Goal: Book appointment/travel/reservation

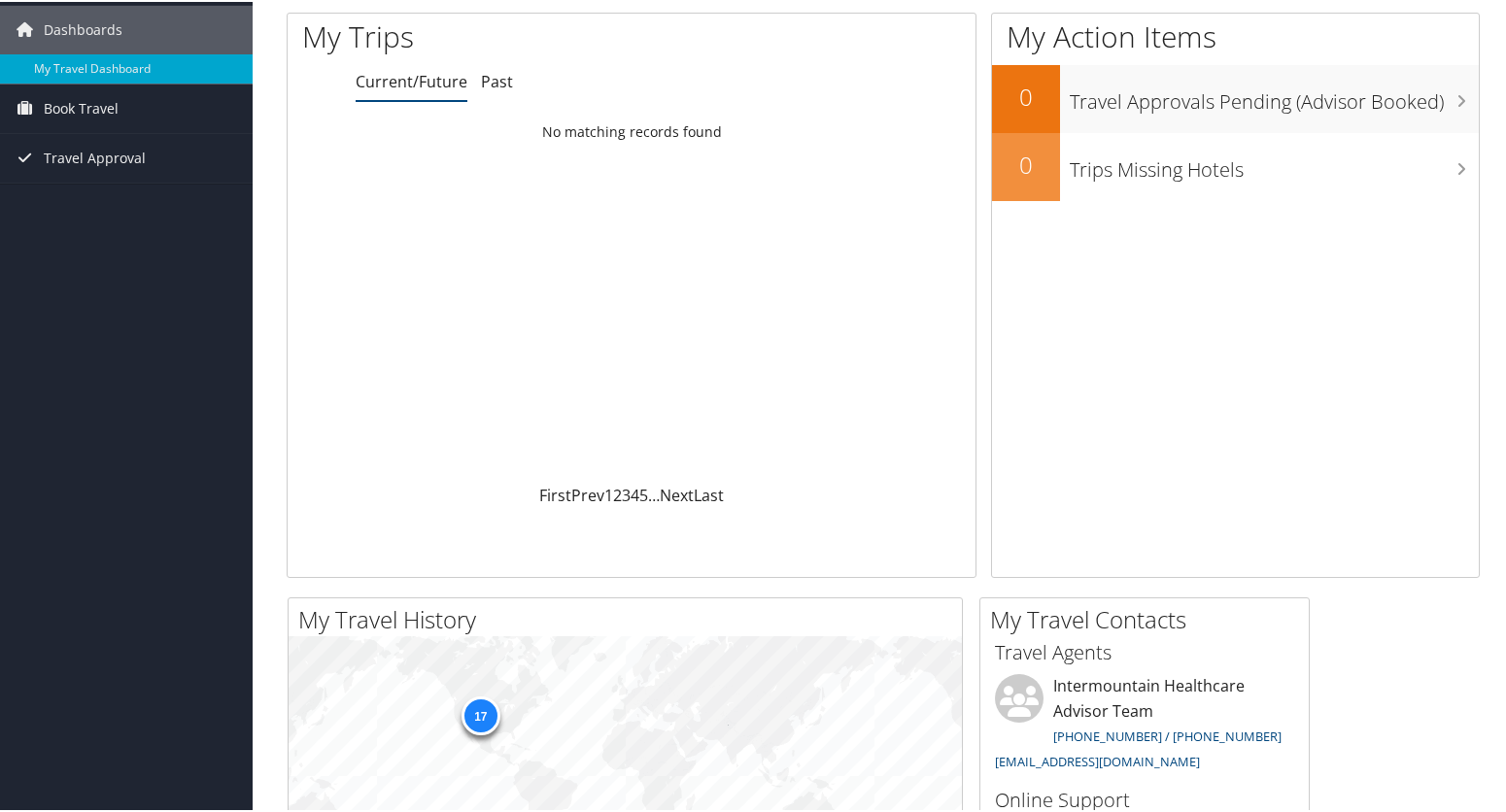
scroll to position [97, 0]
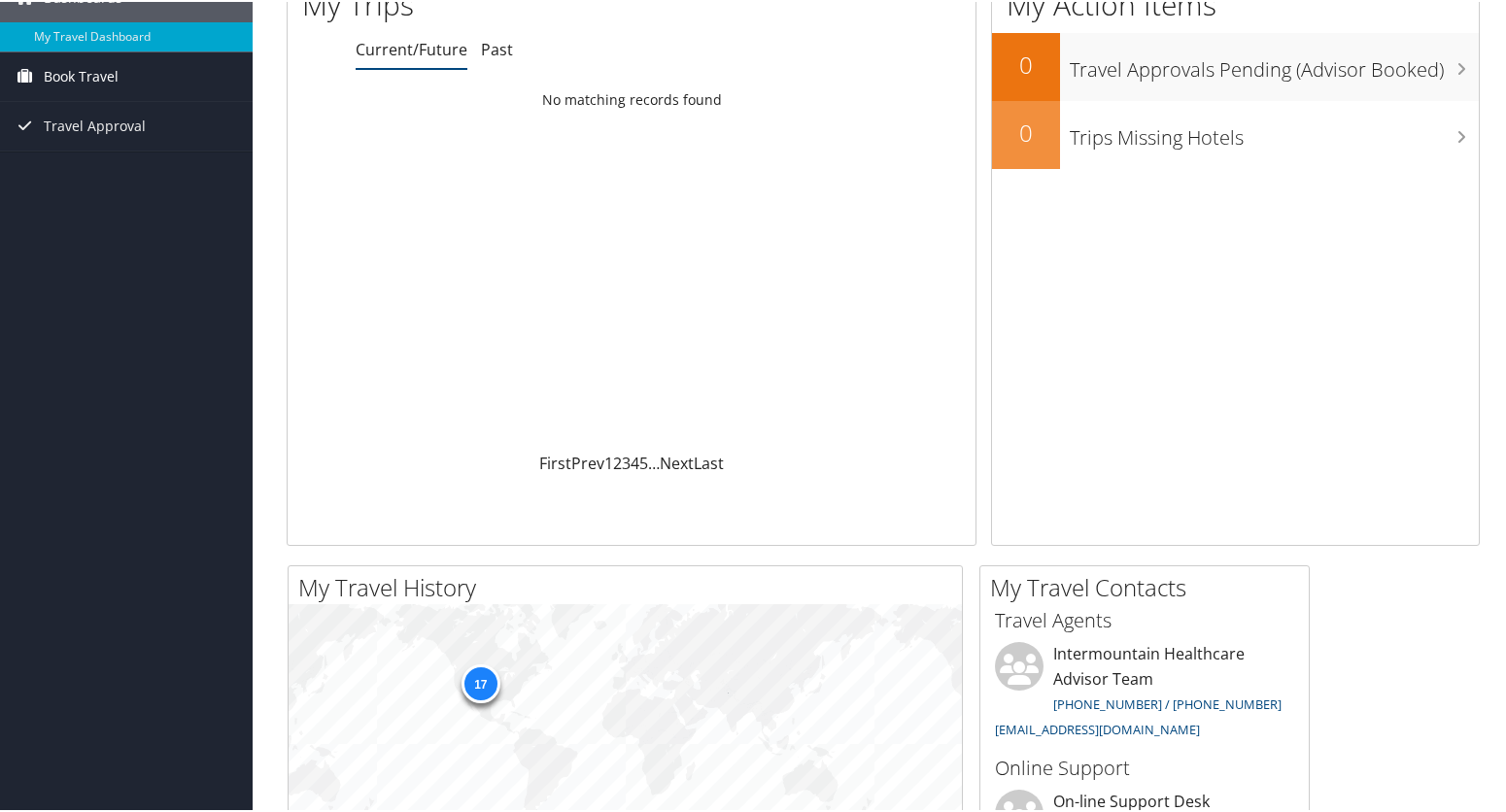
click at [84, 79] on span "Book Travel" at bounding box center [80, 74] width 74 height 49
click at [46, 141] on link "Book/Manage Online Trips" at bounding box center [126, 142] width 253 height 29
click at [117, 154] on link "Book/Manage Online Trips" at bounding box center [126, 142] width 253 height 29
click at [110, 134] on link "Book/Manage Online Trips" at bounding box center [126, 142] width 253 height 29
